Goal: Task Accomplishment & Management: Manage account settings

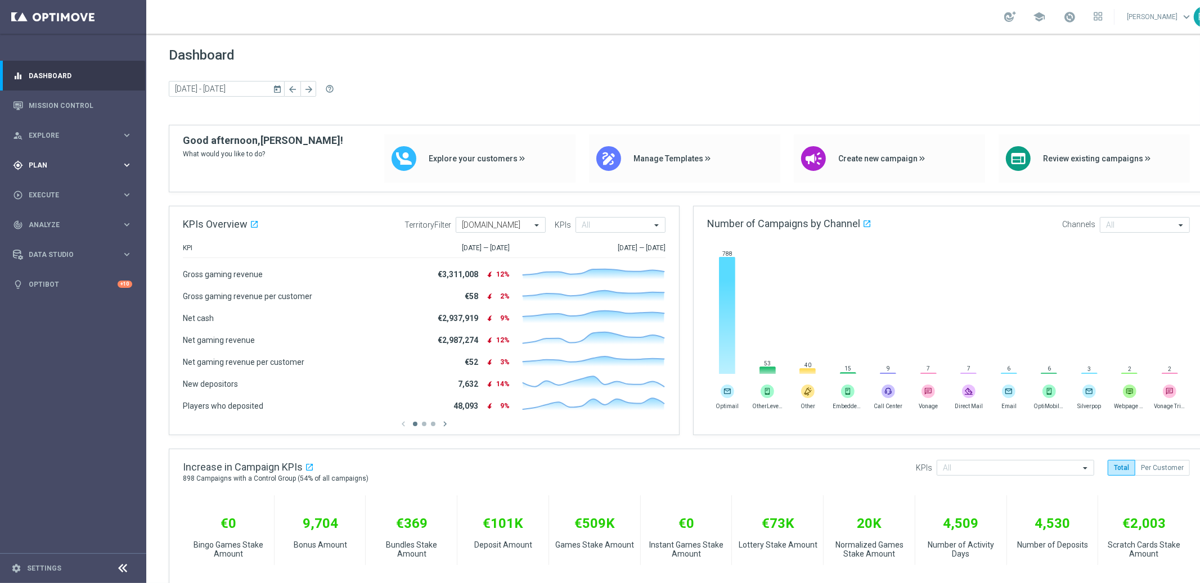
click at [89, 166] on span "Plan" at bounding box center [75, 165] width 93 height 7
click at [59, 194] on div "Target Groups" at bounding box center [87, 188] width 116 height 17
click at [60, 182] on div "Target Groups" at bounding box center [87, 188] width 116 height 17
click at [60, 187] on link "Target Groups" at bounding box center [73, 188] width 88 height 9
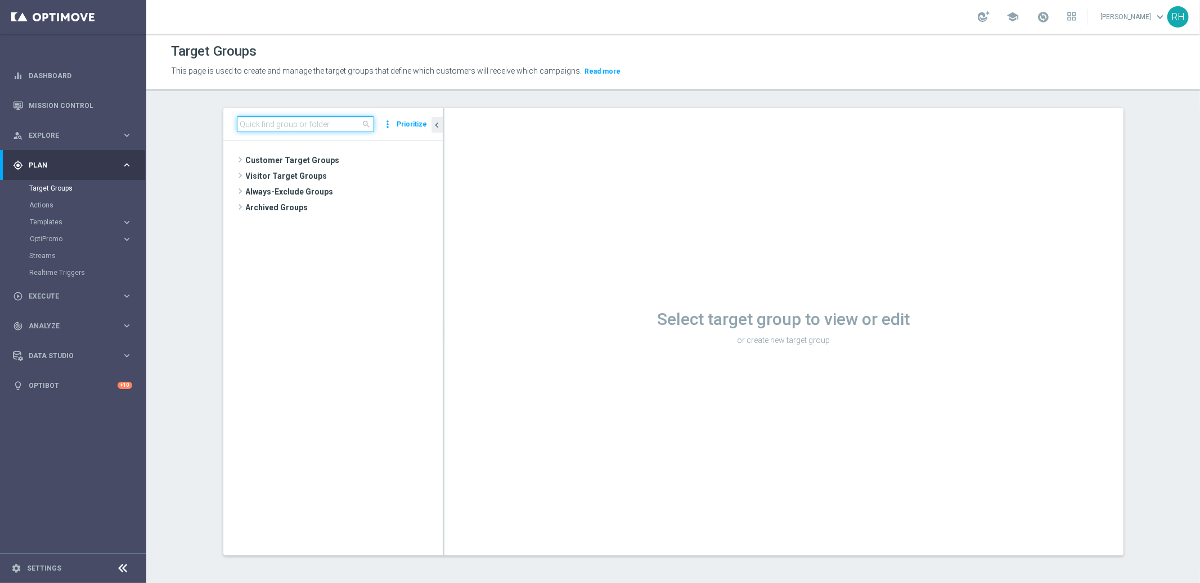
click at [331, 128] on input at bounding box center [305, 124] width 137 height 16
paste input "UK_SPORTSBOOK_EMAIL"
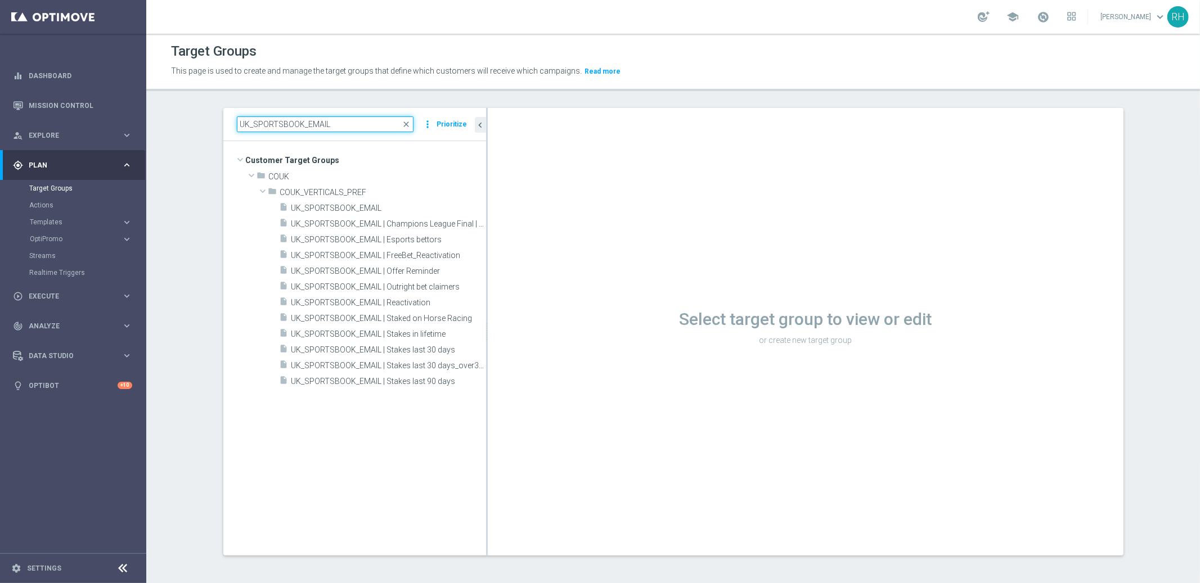
drag, startPoint x: 438, startPoint y: 300, endPoint x: 506, endPoint y: 300, distance: 68.6
click at [488, 300] on div at bounding box center [487, 332] width 2 height 448
type input "UK_SPORTSBOOK_EMAIL"
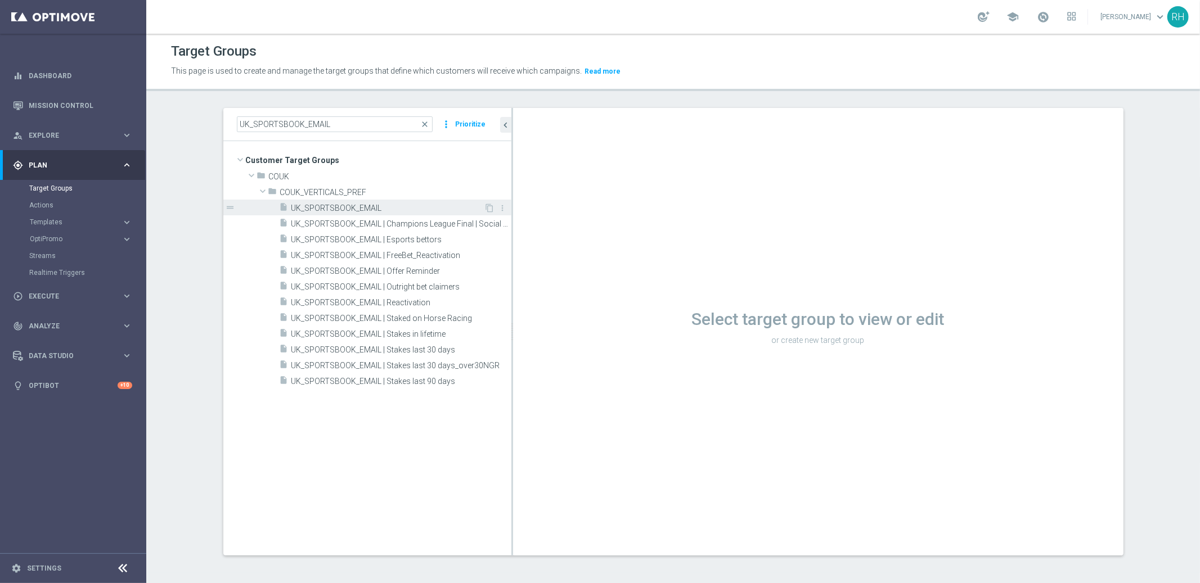
click at [365, 208] on span "UK_SPORTSBOOK_EMAIL" at bounding box center [387, 209] width 193 height 10
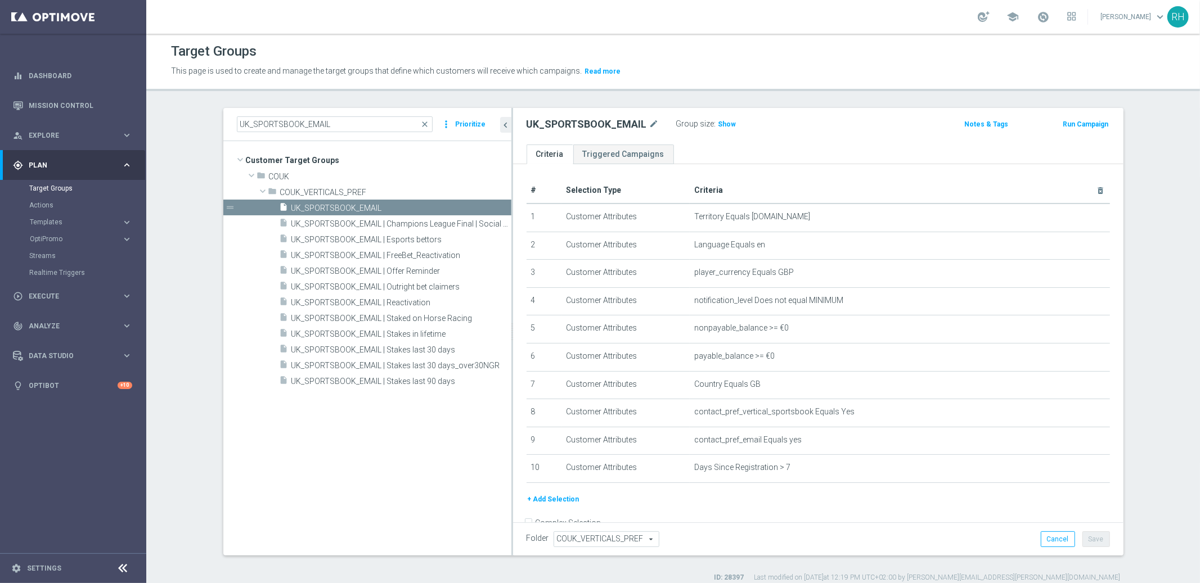
click at [728, 127] on div "Group size : Show" at bounding box center [732, 122] width 112 height 13
click at [724, 127] on span "Show" at bounding box center [727, 124] width 18 height 8
drag, startPoint x: 687, startPoint y: 463, endPoint x: 768, endPoint y: 456, distance: 80.7
click at [768, 456] on td "Days Since Registration > 7 mode_edit delete_forever" at bounding box center [900, 469] width 420 height 28
drag, startPoint x: 688, startPoint y: 464, endPoint x: 808, endPoint y: 464, distance: 120.4
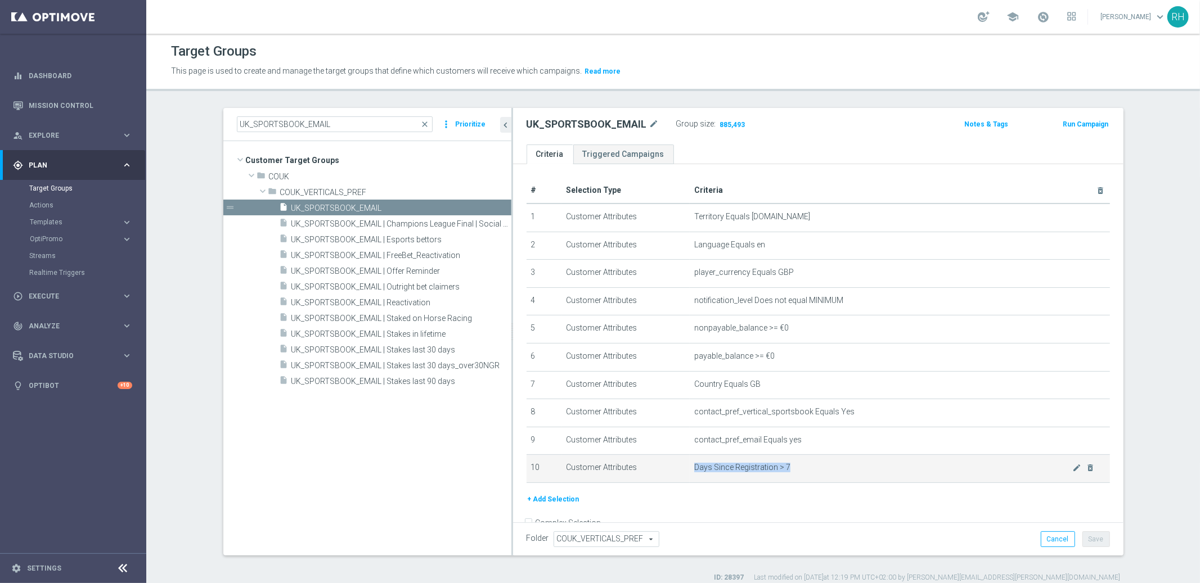
click at [808, 464] on span "Days Since Registration > 7" at bounding box center [883, 468] width 378 height 10
drag, startPoint x: 690, startPoint y: 462, endPoint x: 792, endPoint y: 464, distance: 102.4
click at [787, 464] on span "Days Since Registration > 7" at bounding box center [883, 468] width 378 height 10
click at [385, 245] on div "insert_drive_file UK_SPORTSBOOK_EMAIL | Esports bettors" at bounding box center [382, 239] width 205 height 16
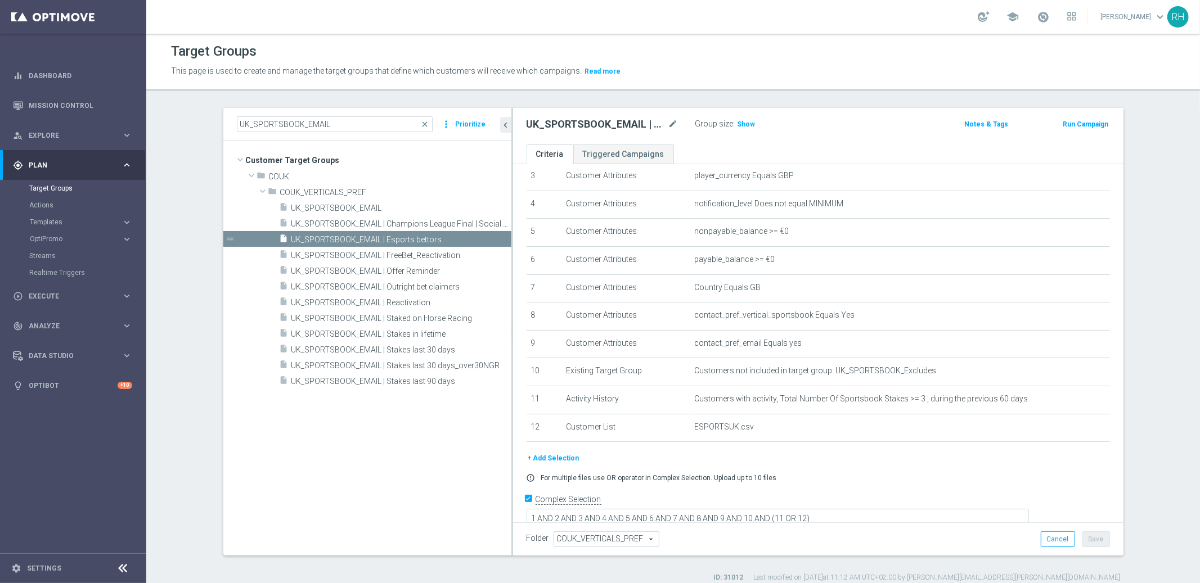
scroll to position [1, 0]
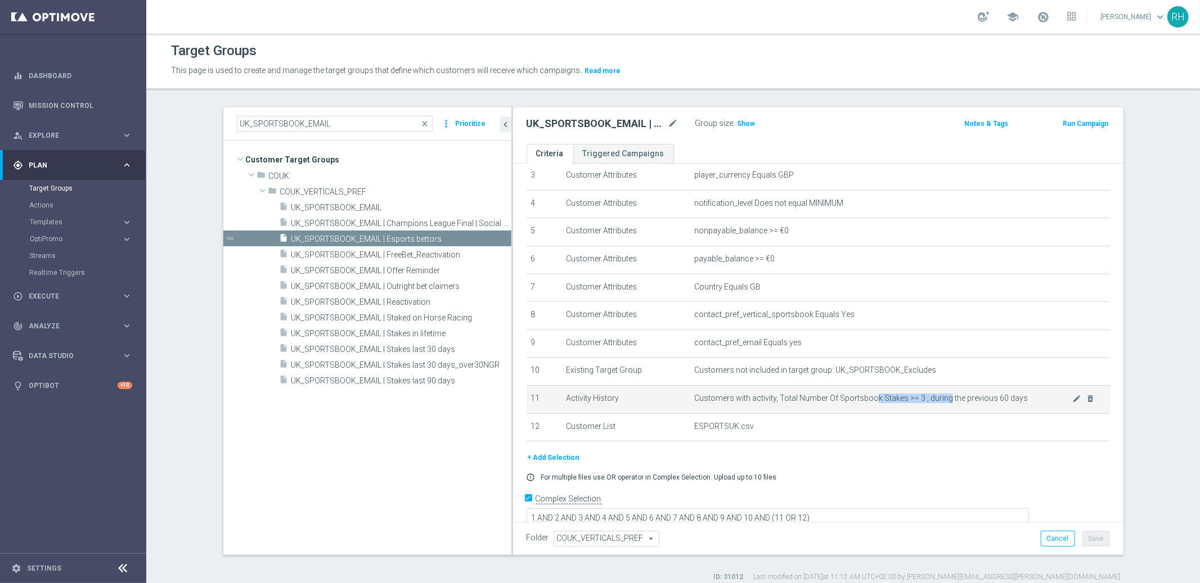
drag, startPoint x: 865, startPoint y: 398, endPoint x: 938, endPoint y: 398, distance: 72.6
click at [938, 398] on span "Customers with activity, Total Number Of Sportsbook Stakes >= 3 , during the pr…" at bounding box center [883, 399] width 378 height 10
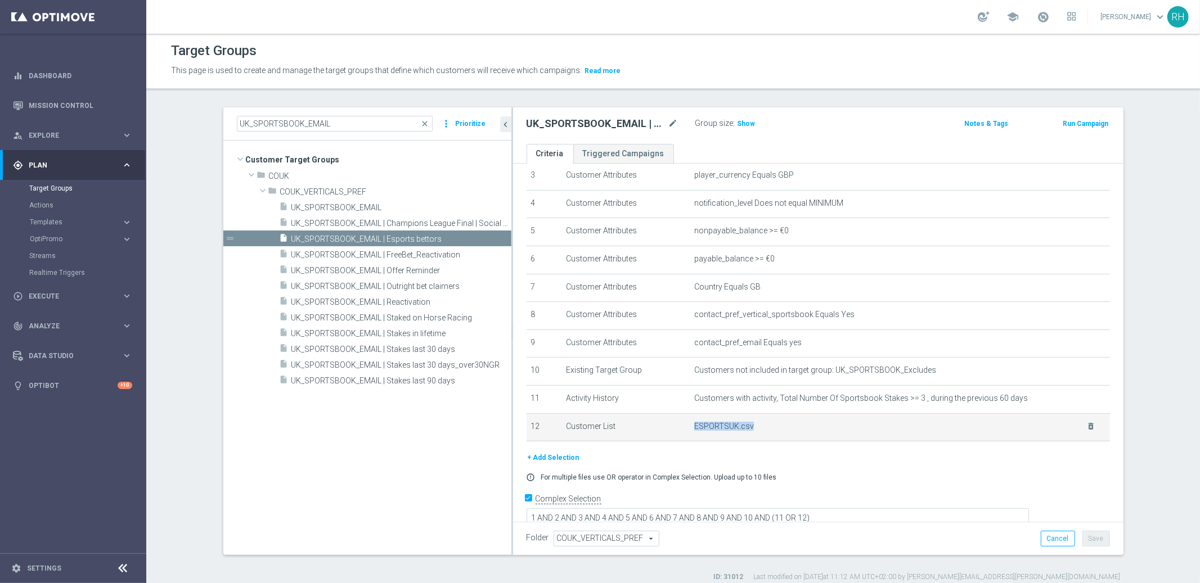
drag, startPoint x: 686, startPoint y: 426, endPoint x: 744, endPoint y: 426, distance: 57.4
click at [744, 426] on td "ESPORTSUK.csv delete_forever" at bounding box center [900, 427] width 420 height 28
drag, startPoint x: 768, startPoint y: 422, endPoint x: 660, endPoint y: 422, distance: 108.6
click at [660, 422] on tr "12 Customer List ESPORTSUK.csv delete_forever" at bounding box center [817, 427] width 583 height 28
click at [696, 424] on span "ESPORTSUK.csv" at bounding box center [883, 427] width 378 height 10
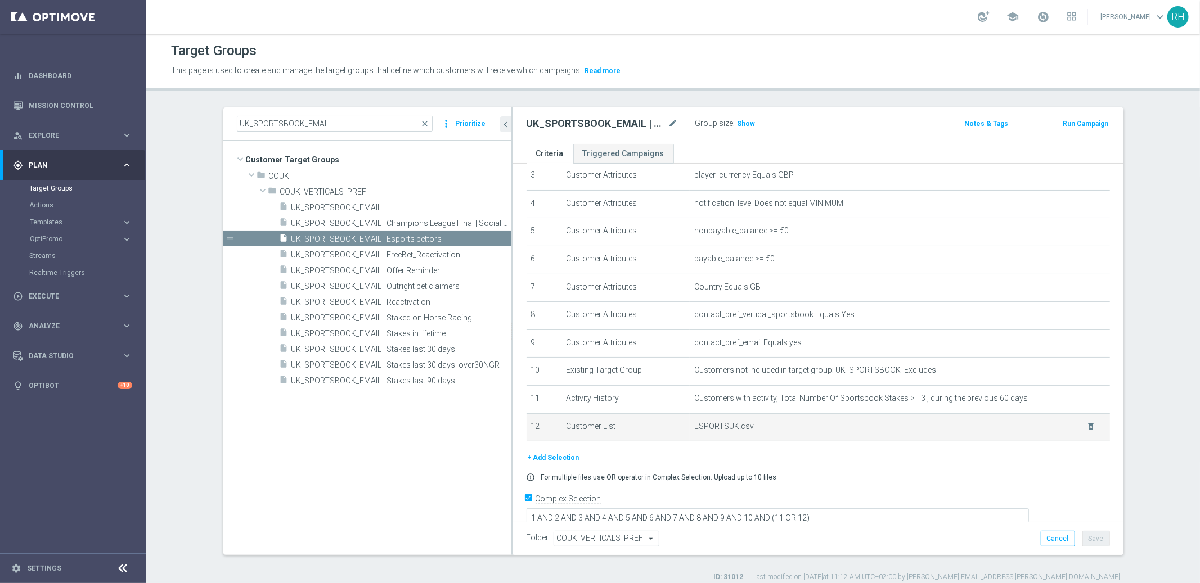
click at [676, 433] on td "Customer List" at bounding box center [625, 427] width 128 height 28
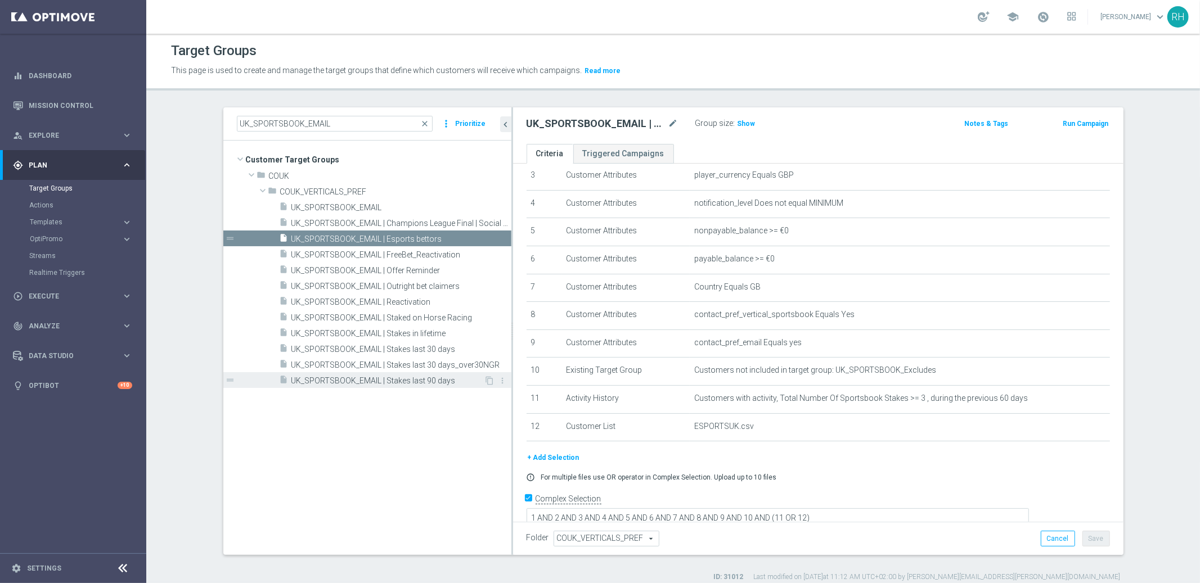
click at [431, 385] on div "insert_drive_file UK_SPORTSBOOK_EMAIL | Stakes last 90 days" at bounding box center [382, 380] width 205 height 16
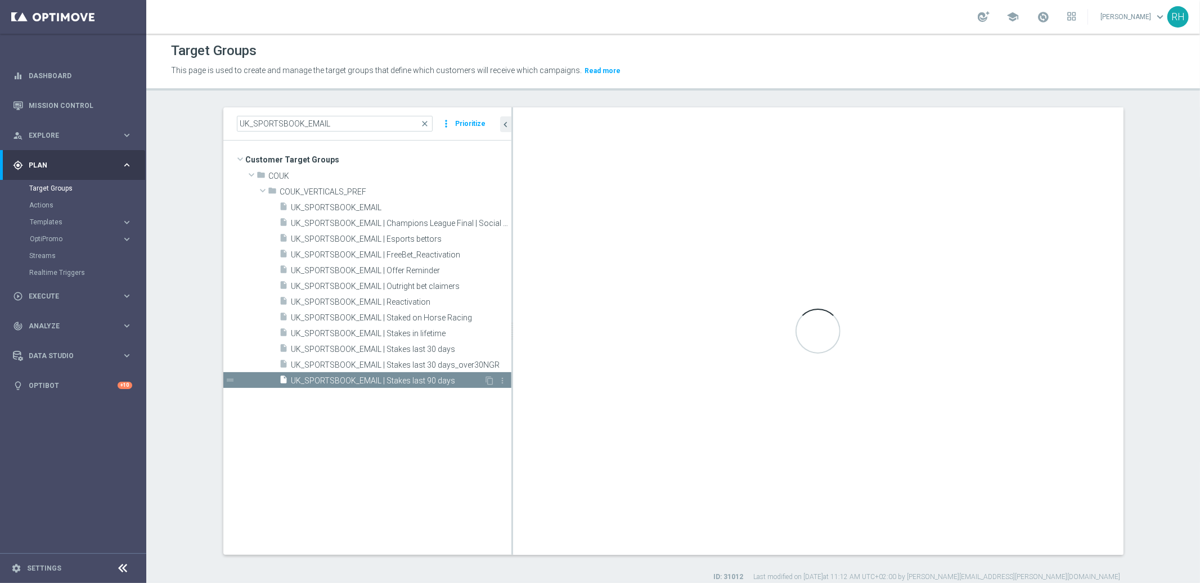
checkbox input "false"
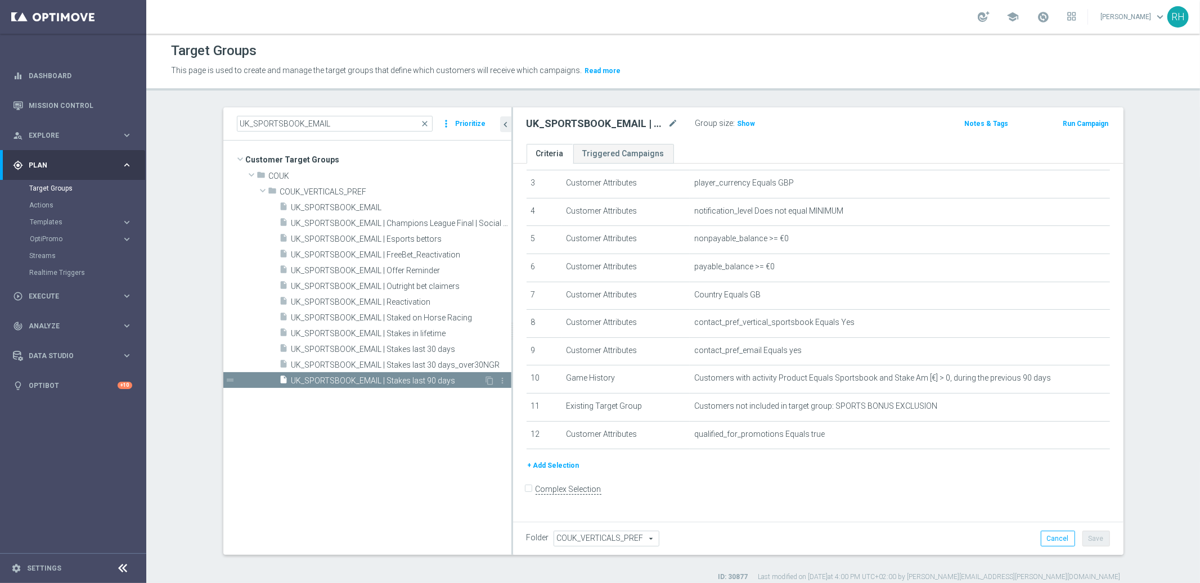
scroll to position [77, 0]
